Goal: Task Accomplishment & Management: Use online tool/utility

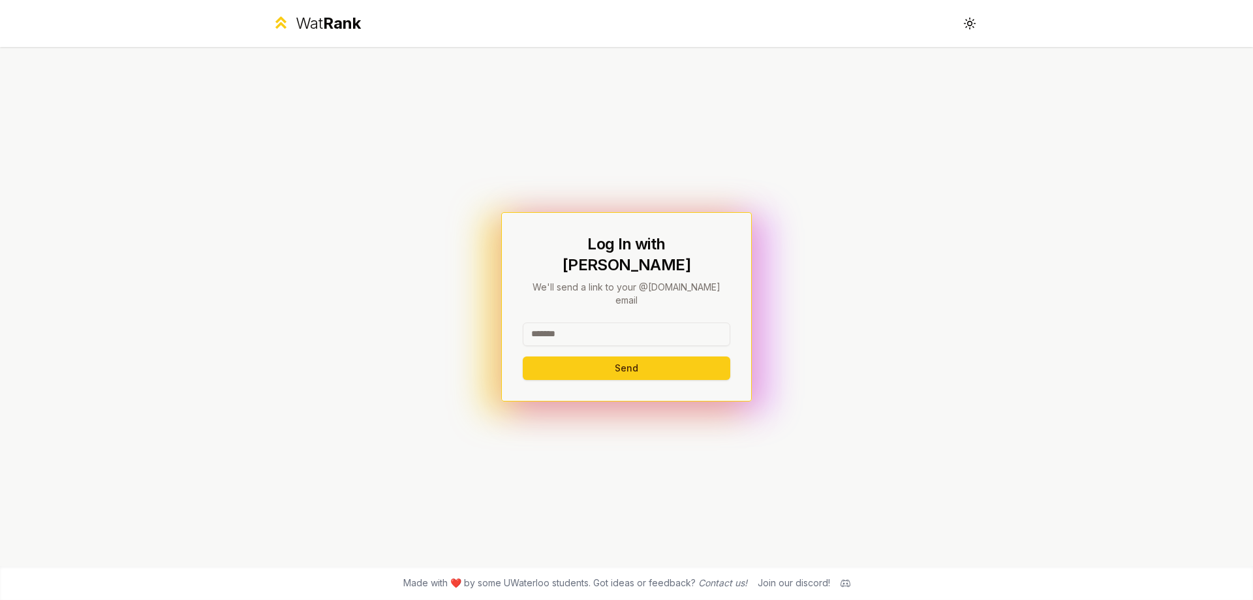
click at [614, 322] on input at bounding box center [627, 333] width 208 height 23
click at [559, 324] on input at bounding box center [627, 333] width 208 height 23
drag, startPoint x: 582, startPoint y: 321, endPoint x: 497, endPoint y: 313, distance: 85.9
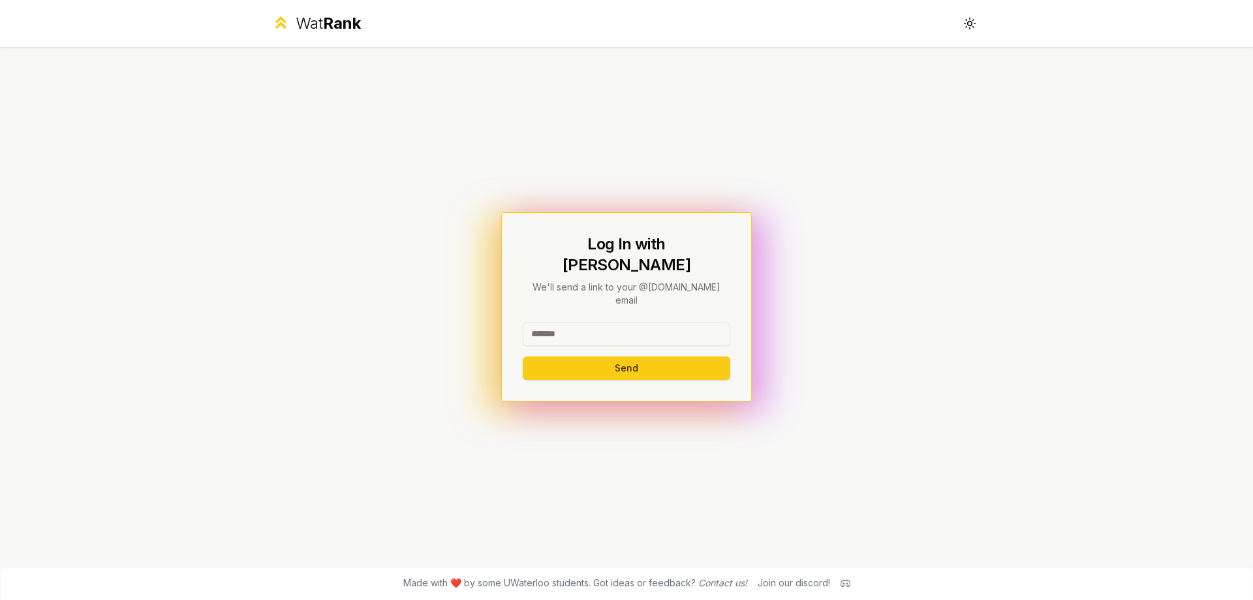
click at [497, 313] on div "Log In with WatIAM We'll send a link to your @[DOMAIN_NAME] email Send" at bounding box center [627, 306] width 752 height 519
drag, startPoint x: 653, startPoint y: 318, endPoint x: 587, endPoint y: 326, distance: 67.0
click at [587, 326] on input "**********" at bounding box center [627, 333] width 208 height 23
type input "********"
click at [523, 356] on button "Send" at bounding box center [627, 367] width 208 height 23
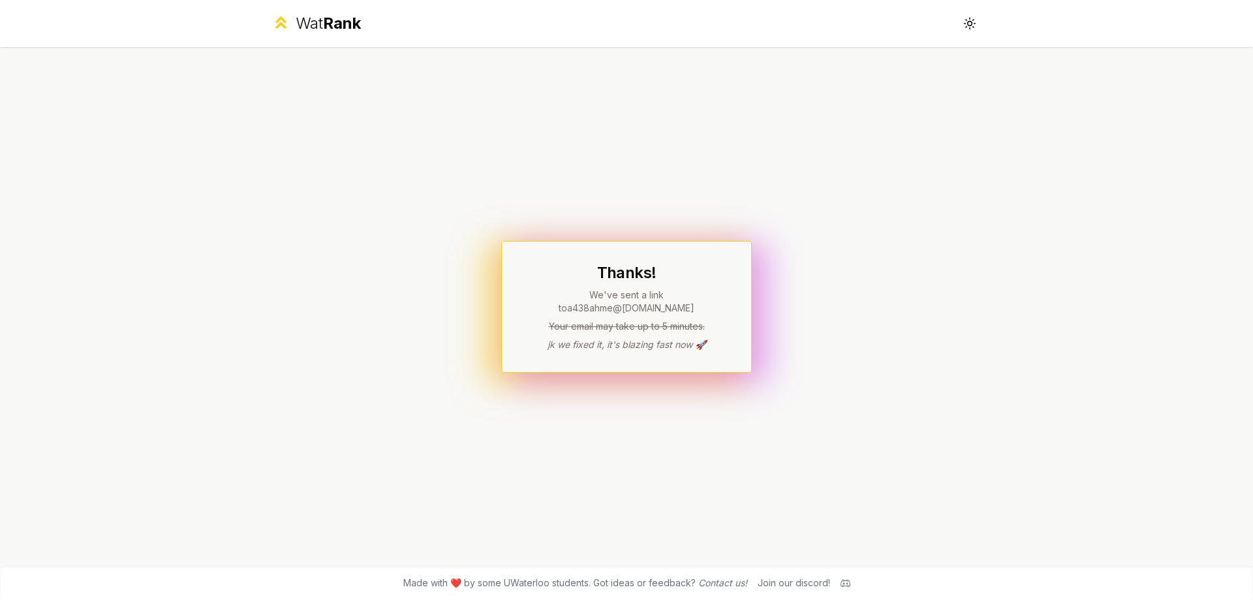
drag, startPoint x: 711, startPoint y: 313, endPoint x: 877, endPoint y: 3, distance: 351.6
click at [733, 279] on div "Thanks! We've sent a link to a438ahme @[DOMAIN_NAME] Your email may take up to …" at bounding box center [626, 307] width 251 height 132
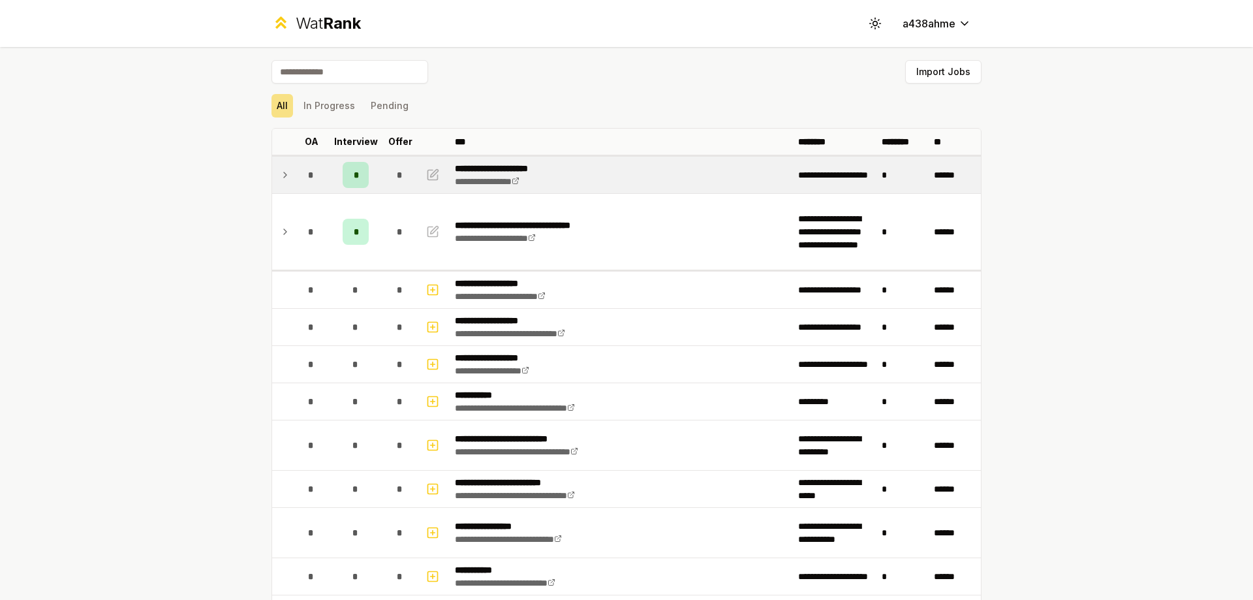
click at [347, 172] on div "*" at bounding box center [356, 175] width 26 height 26
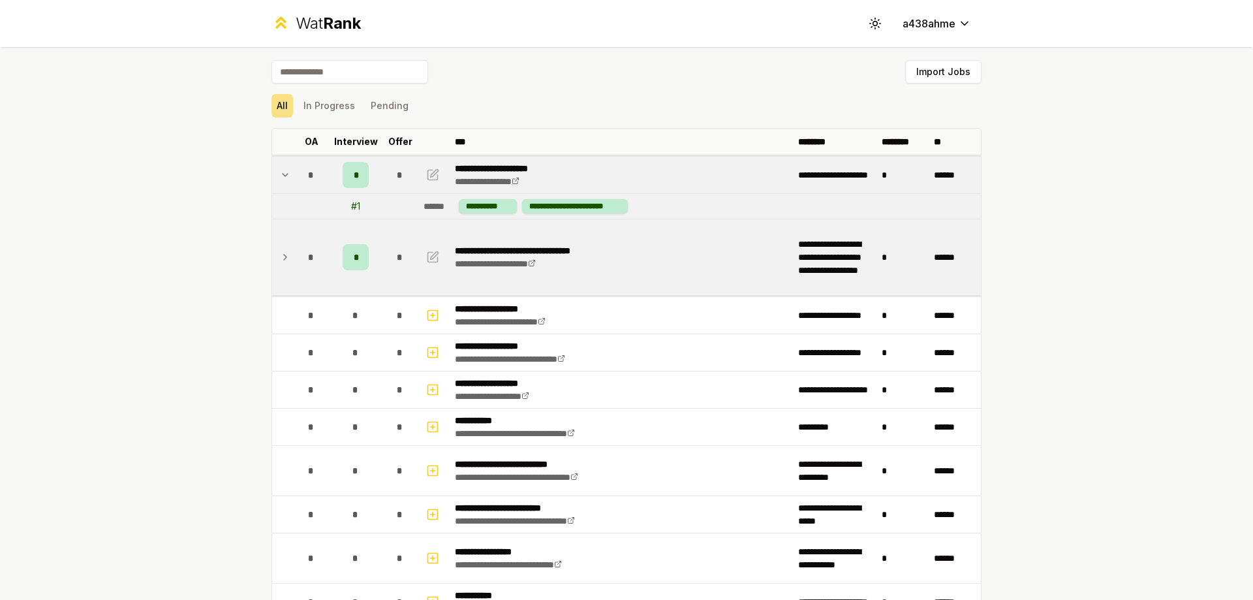
click at [358, 250] on div "*" at bounding box center [356, 257] width 26 height 26
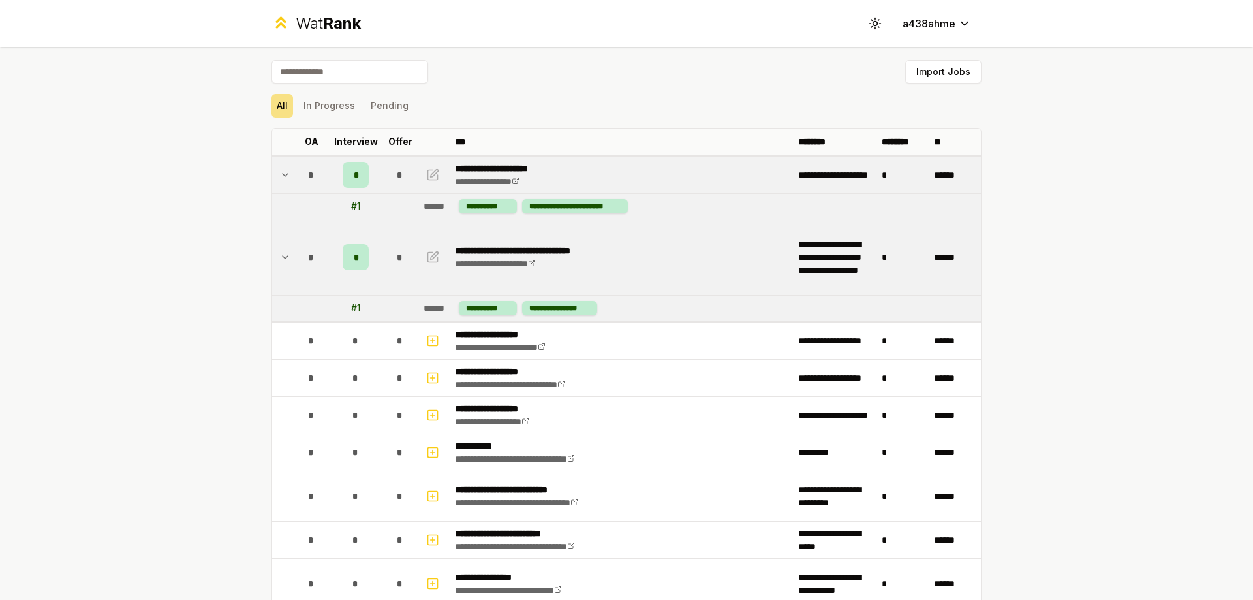
click at [353, 180] on div "*" at bounding box center [356, 175] width 26 height 26
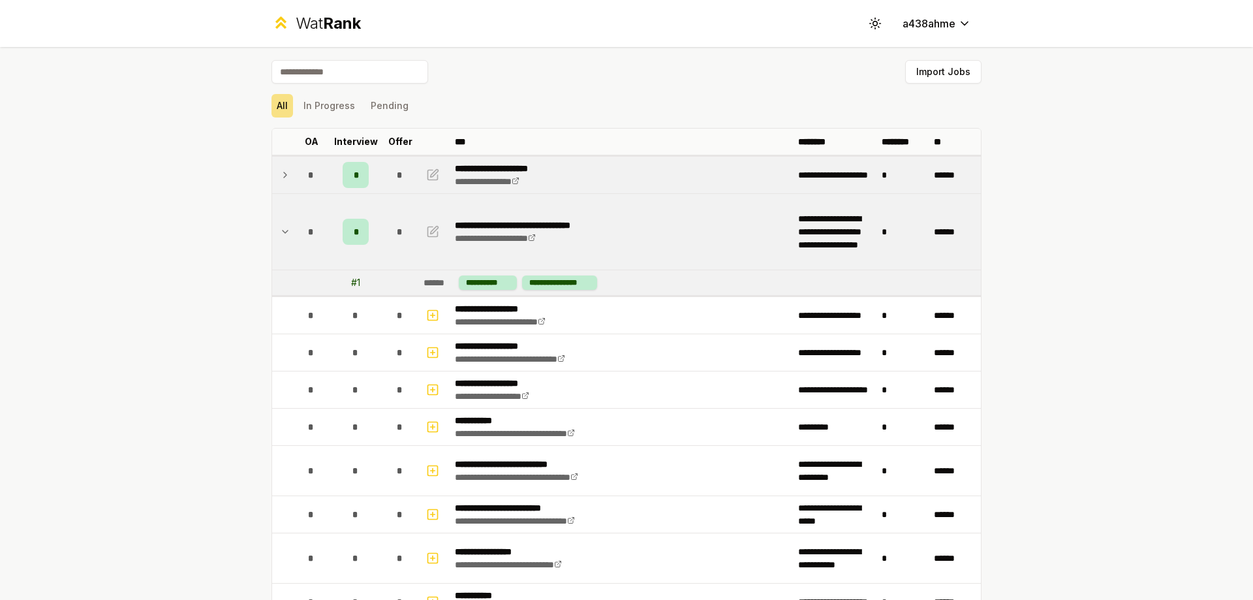
click at [353, 180] on div "*" at bounding box center [356, 175] width 26 height 26
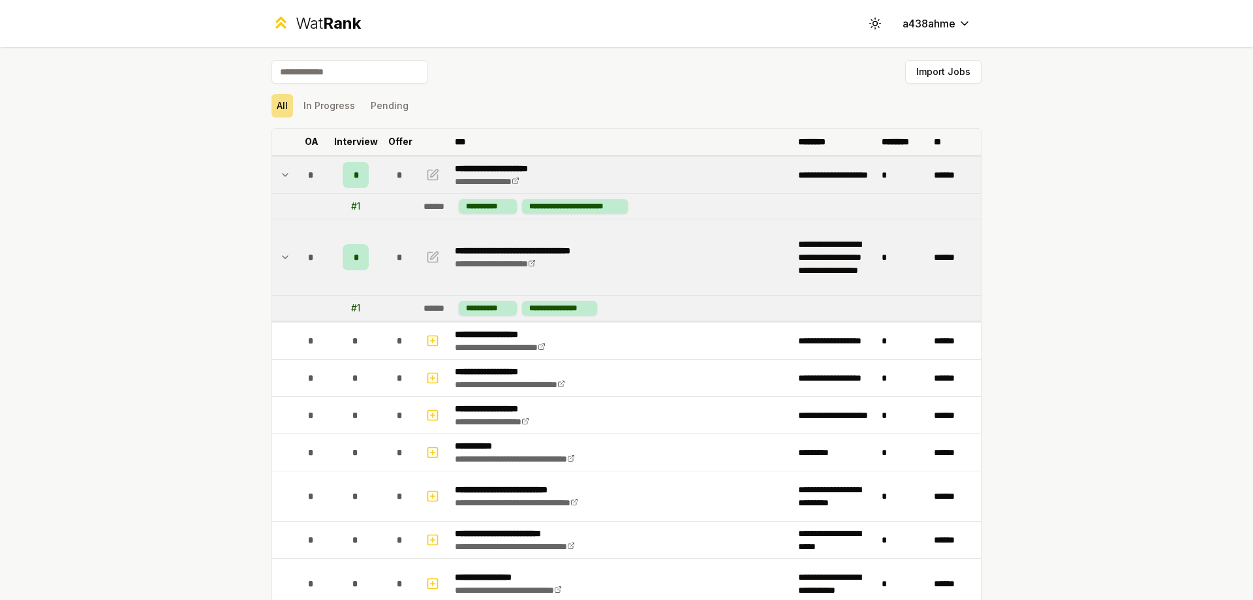
click at [356, 140] on p "Interview" at bounding box center [356, 141] width 44 height 13
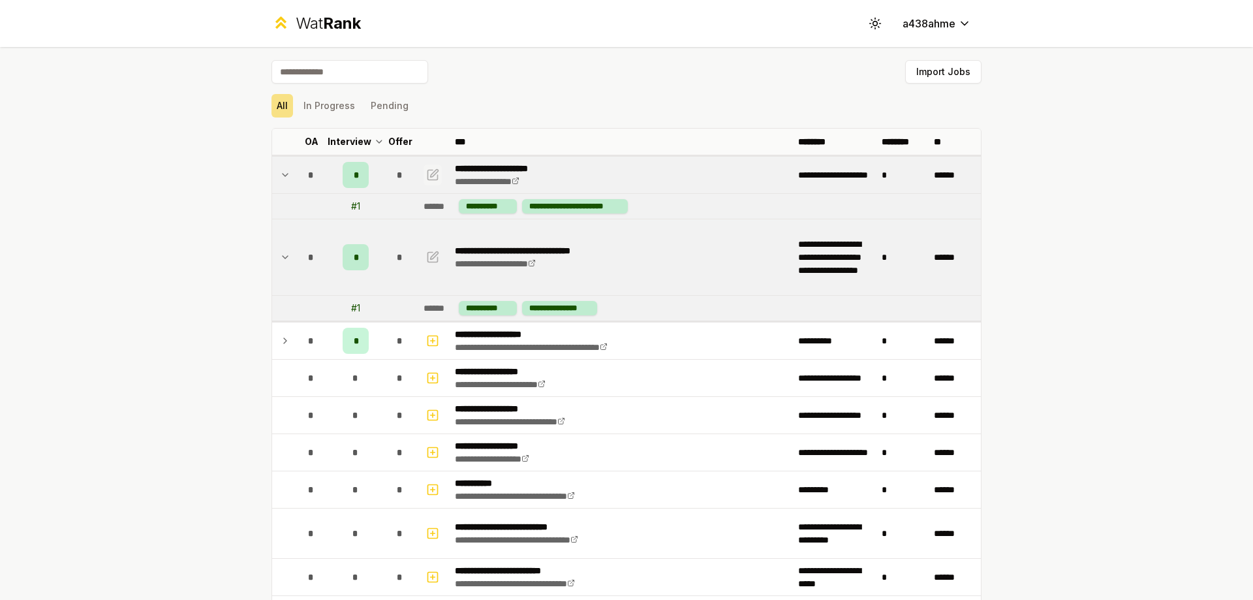
click at [431, 177] on icon "button" at bounding box center [432, 175] width 13 height 16
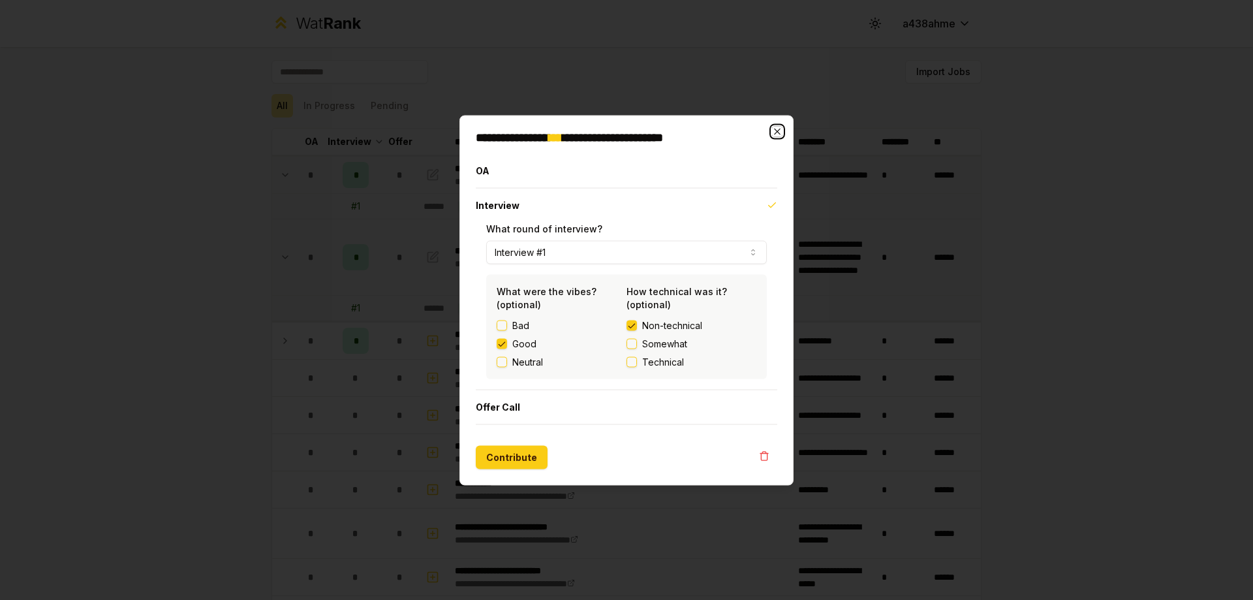
click at [776, 135] on icon "button" at bounding box center [777, 131] width 10 height 10
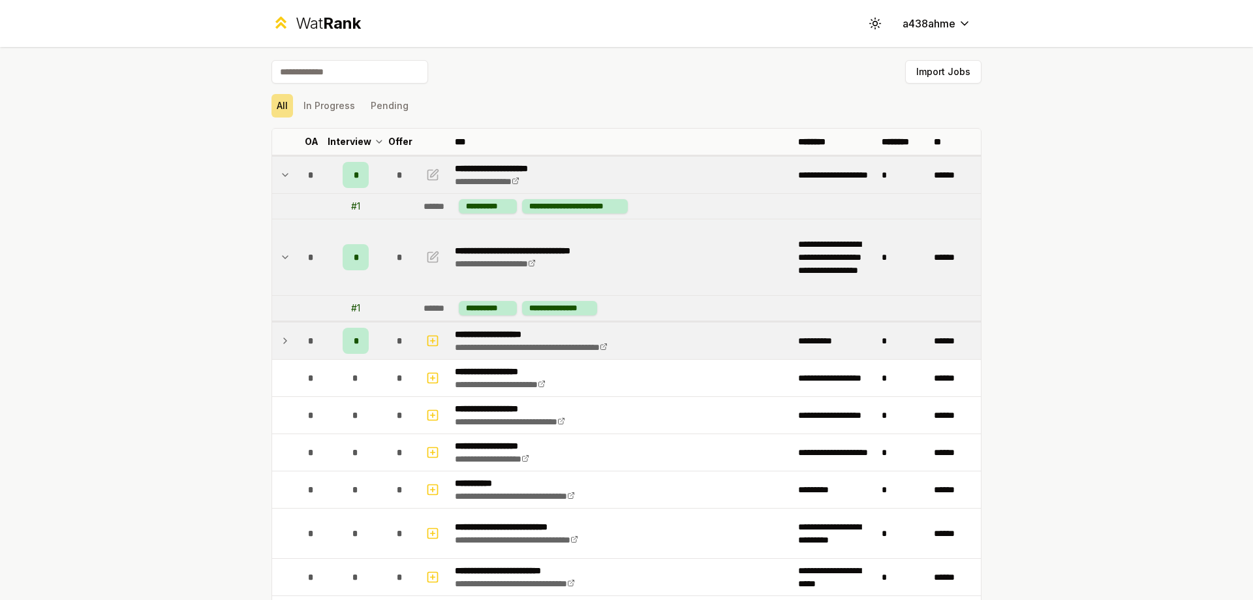
click at [477, 330] on p "**********" at bounding box center [552, 334] width 194 height 13
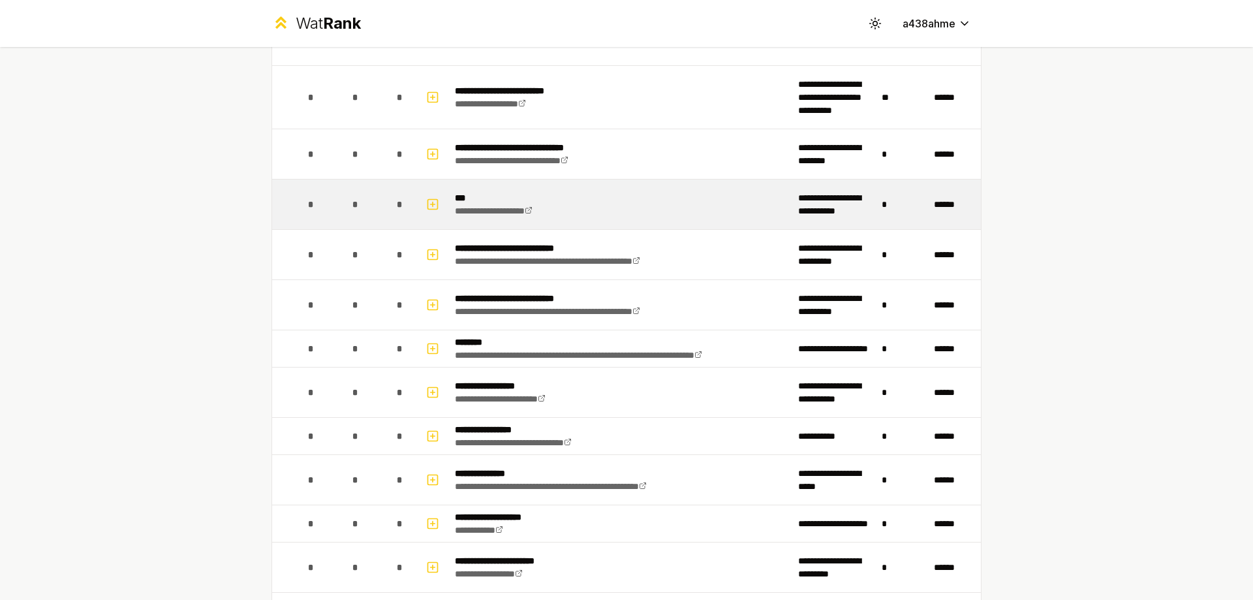
scroll to position [849, 0]
